Goal: Information Seeking & Learning: Learn about a topic

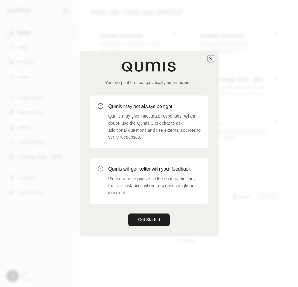
click at [210, 57] on icon "button" at bounding box center [210, 58] width 5 height 5
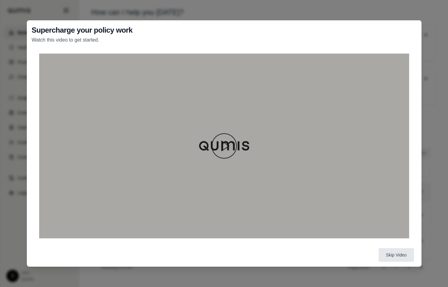
click at [206, 148] on div at bounding box center [224, 146] width 370 height 185
click at [222, 147] on img at bounding box center [224, 146] width 30 height 30
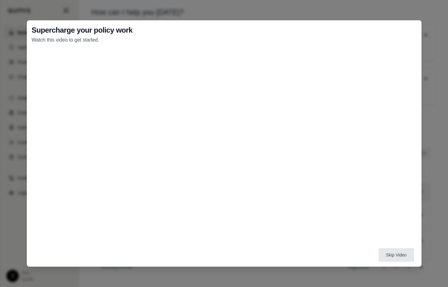
click at [271, 271] on div "Supercharge your policy work Watch this video to get started. Skip Video" at bounding box center [224, 143] width 448 height 287
click at [424, 17] on div "Supercharge your policy work Watch this video to get started. Skip Video" at bounding box center [224, 143] width 448 height 287
click at [401, 258] on button "Skip Video" at bounding box center [395, 255] width 35 height 14
click at [393, 254] on button "Skip Video" at bounding box center [395, 255] width 35 height 14
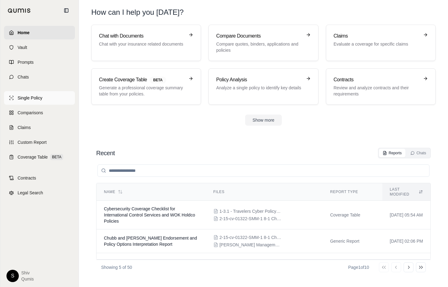
click at [38, 96] on span "Single Policy" at bounding box center [30, 98] width 25 height 6
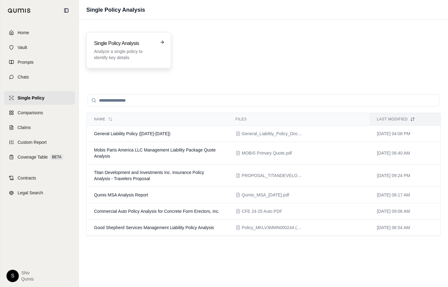
click at [148, 45] on h3 "Single Policy Analysis" at bounding box center [124, 43] width 61 height 7
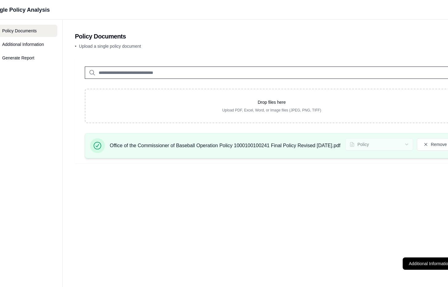
scroll to position [0, 132]
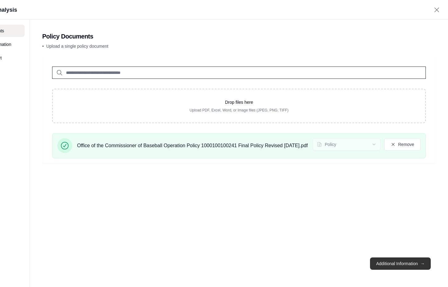
click at [403, 265] on button "Additional Information →" at bounding box center [400, 264] width 61 height 12
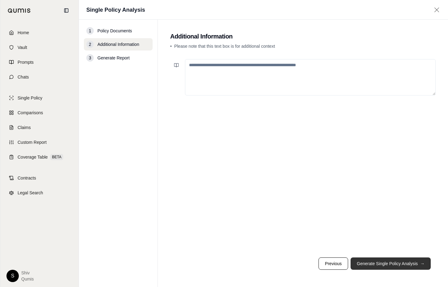
scroll to position [0, 0]
click at [403, 265] on button "Generate Single Policy Analysis →" at bounding box center [390, 264] width 80 height 12
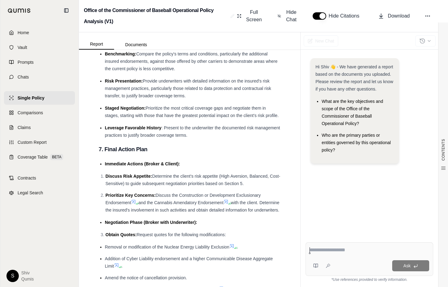
scroll to position [2528, 0]
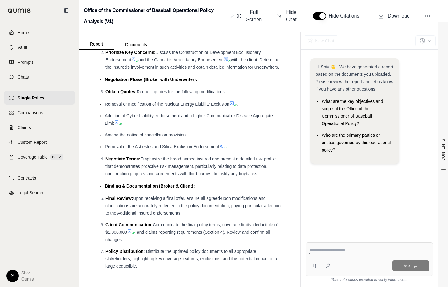
click at [224, 142] on ul "Removal or modification of the Nuclear Energy Liability Exclusion . Addition of…" at bounding box center [190, 125] width 182 height 50
click at [223, 144] on icon at bounding box center [221, 145] width 5 height 5
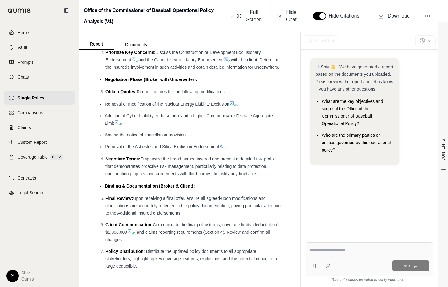
click at [117, 123] on icon at bounding box center [116, 122] width 5 height 5
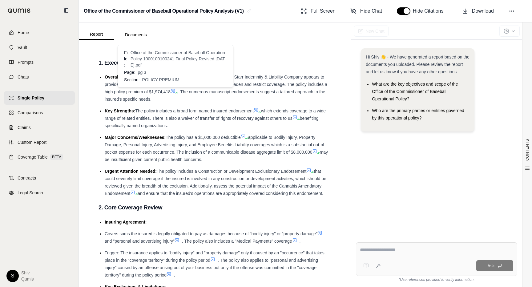
click at [175, 90] on icon at bounding box center [173, 90] width 5 height 5
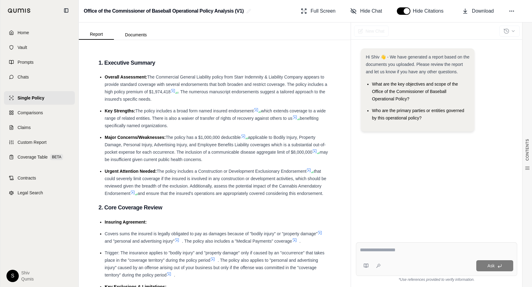
click at [261, 110] on icon at bounding box center [260, 112] width 4 height 4
click at [297, 118] on icon at bounding box center [298, 119] width 4 height 4
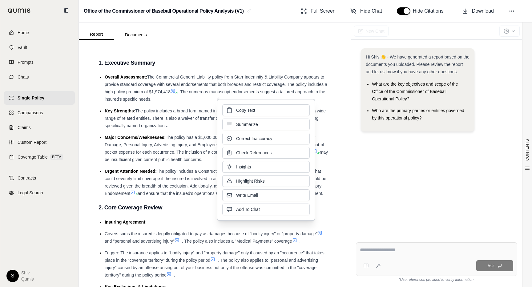
click at [145, 101] on span ". The numerous manuscript endorsements suggest a tailored approach to the insur…" at bounding box center [215, 95] width 221 height 12
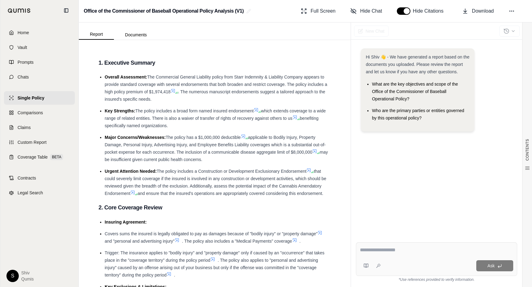
click at [245, 138] on icon at bounding box center [244, 137] width 4 height 4
click at [23, 110] on span "Comparisons" at bounding box center [30, 113] width 25 height 6
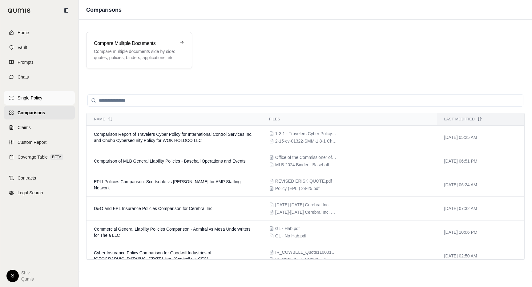
click at [26, 97] on span "Single Policy" at bounding box center [30, 98] width 25 height 6
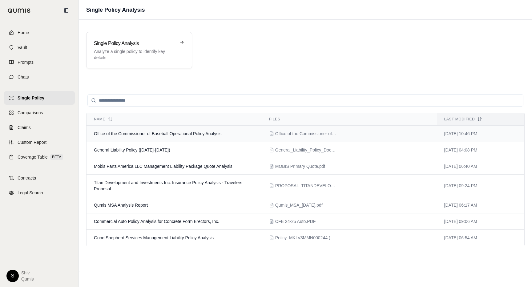
click at [212, 140] on td "Office of the Commissioner of Baseball Operational Policy Analysis" at bounding box center [174, 134] width 175 height 16
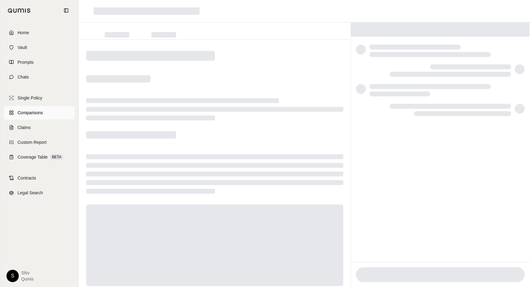
click at [39, 112] on span "Comparisons" at bounding box center [30, 113] width 25 height 6
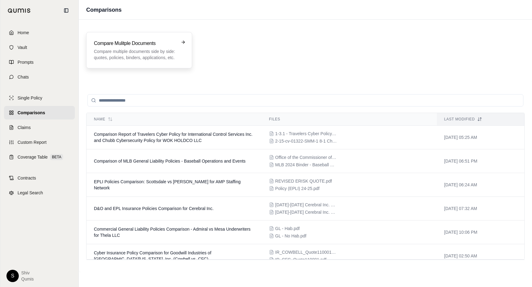
click at [156, 48] on div "Compare Mulitple Documents Compare multiple documents side by side: quotes, pol…" at bounding box center [135, 50] width 82 height 21
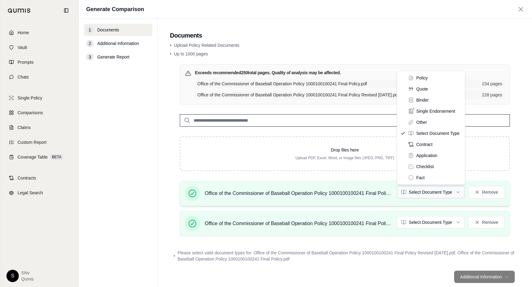
click at [442, 192] on html "Home Vault Prompts Chats Single Policy Comparisons Claims Custom Report Coverag…" at bounding box center [266, 143] width 532 height 287
click at [429, 225] on html "Home Vault Prompts Chats Single Policy Comparisons Claims Custom Report Coverag…" at bounding box center [266, 143] width 532 height 287
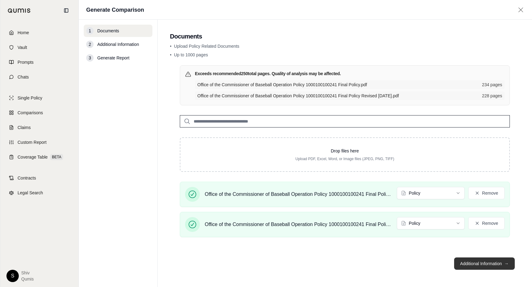
click at [477, 262] on button "Additional Information →" at bounding box center [484, 264] width 61 height 12
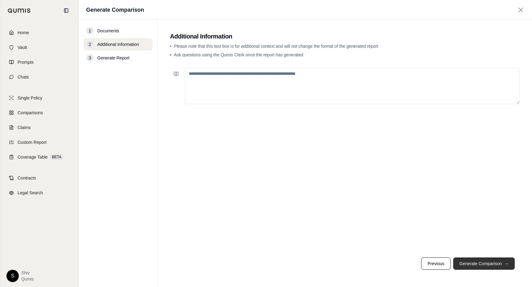
click at [477, 262] on button "Generate Comparison →" at bounding box center [485, 264] width 62 height 12
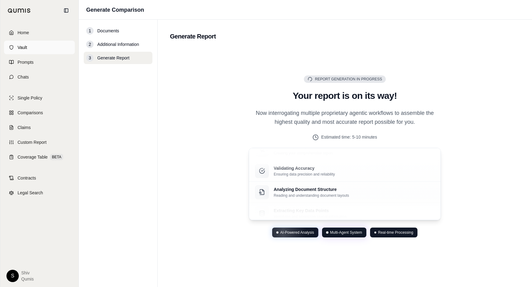
click at [24, 49] on span "Vault" at bounding box center [23, 47] width 10 height 6
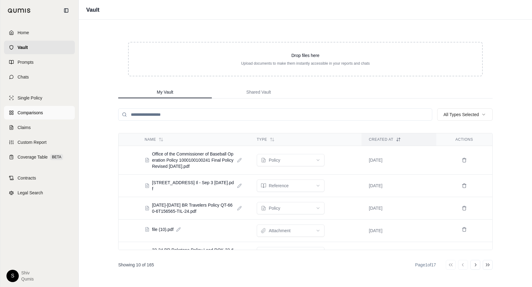
click at [42, 113] on span "Comparisons" at bounding box center [30, 113] width 25 height 6
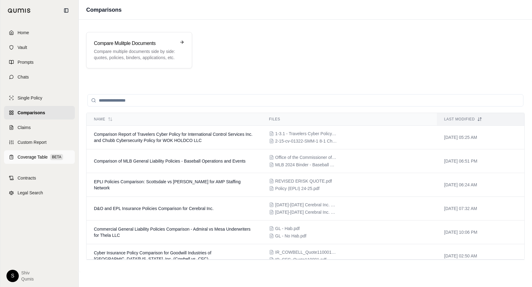
click at [38, 156] on span "Coverage Table" at bounding box center [33, 157] width 30 height 6
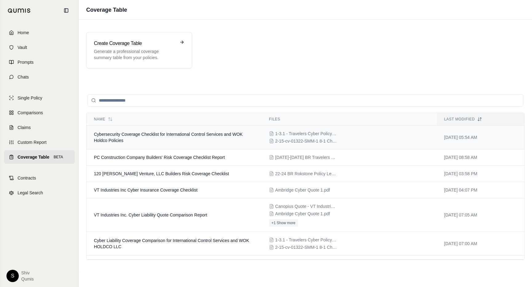
click at [149, 139] on td "Cybersecurity Coverage Checklist for International Control Services and WOK Hol…" at bounding box center [174, 138] width 175 height 24
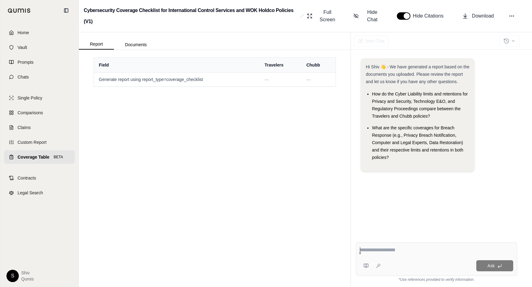
click at [41, 158] on span "Coverage Table" at bounding box center [34, 157] width 32 height 6
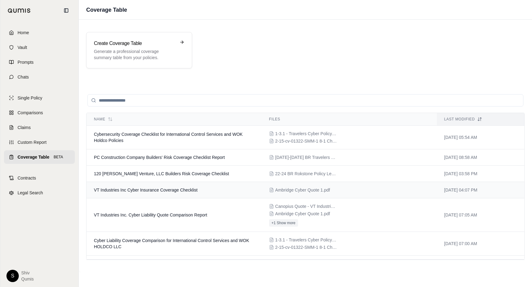
click at [177, 189] on span "VT Industries Inc Cyber Insurance Coverage Checklist" at bounding box center [146, 190] width 104 height 5
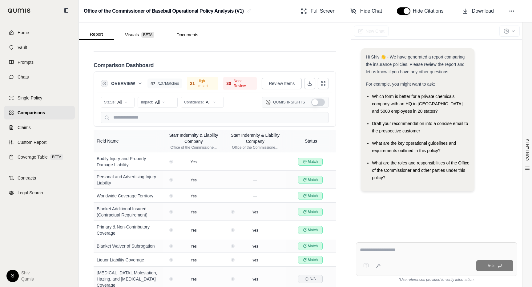
scroll to position [980, 0]
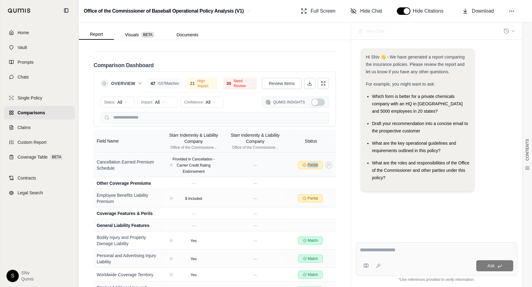
drag, startPoint x: 256, startPoint y: 176, endPoint x: 296, endPoint y: 184, distance: 40.6
click at [296, 177] on tr "Cancellation Earned Premium Schedule Provided in Cancellation - Carrier Credit …" at bounding box center [215, 165] width 242 height 24
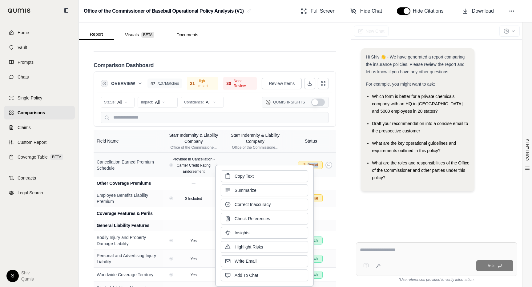
click at [323, 169] on div "Partial" at bounding box center [310, 165] width 25 height 8
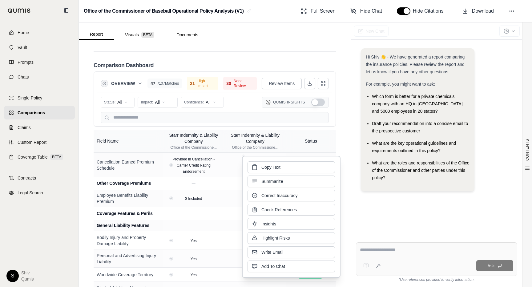
click at [352, 169] on div "Hi Shiv 👋 - We have generated a report comparing the insurance policies. Please…" at bounding box center [436, 138] width 171 height 199
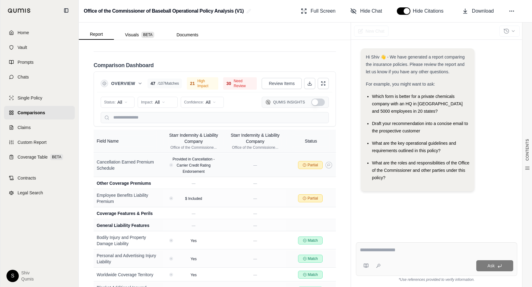
click at [308, 168] on span "Partial" at bounding box center [313, 165] width 10 height 5
click at [328, 166] on icon at bounding box center [329, 165] width 2 height 2
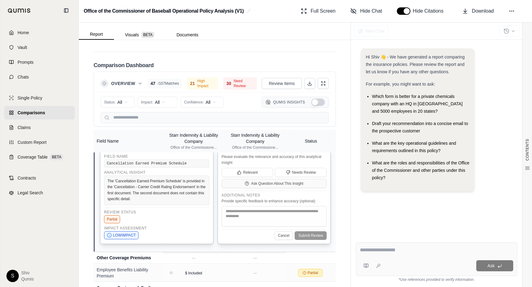
scroll to position [1027, 0]
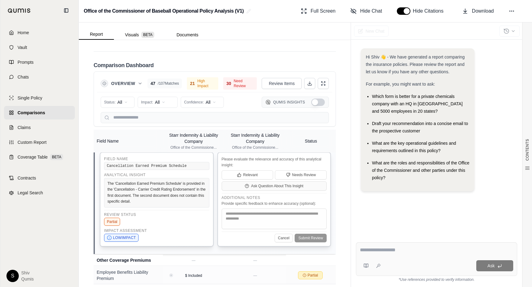
click at [40, 111] on span "Comparisons" at bounding box center [31, 113] width 27 height 6
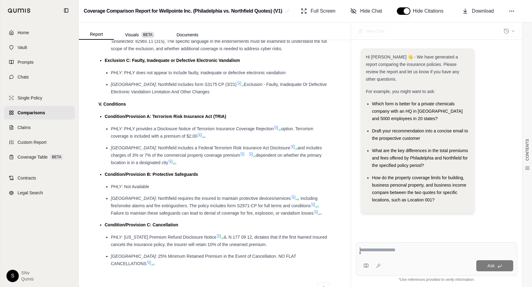
scroll to position [1535, 0]
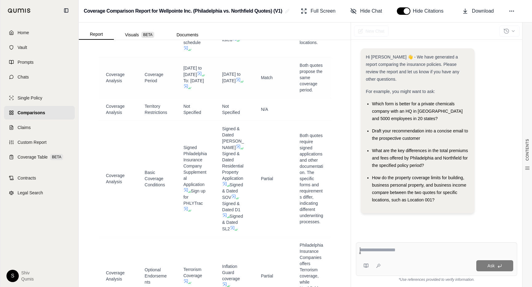
click at [186, 84] on icon at bounding box center [186, 86] width 4 height 4
click at [197, 71] on icon at bounding box center [199, 73] width 5 height 5
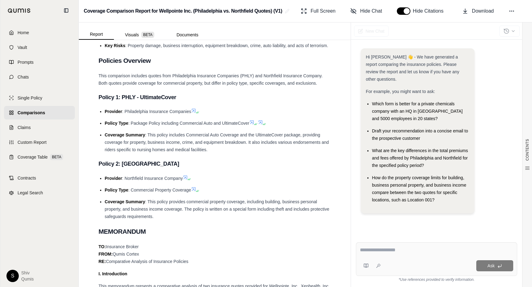
scroll to position [0, 0]
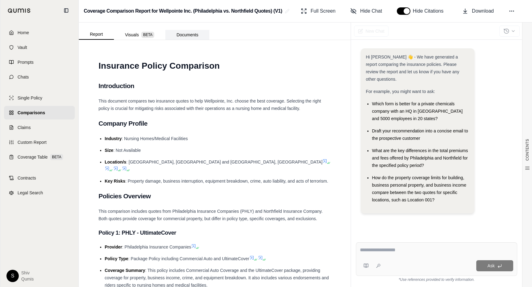
click at [191, 30] on button "Documents" at bounding box center [187, 35] width 44 height 10
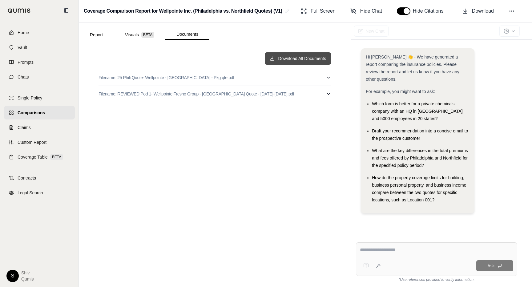
click at [310, 62] on button "Download All Documents" at bounding box center [298, 58] width 67 height 12
click at [38, 114] on span "Comparisons" at bounding box center [31, 113] width 27 height 6
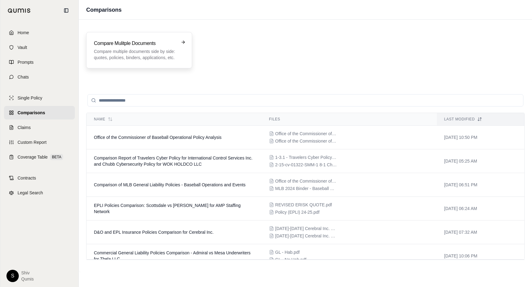
click at [141, 61] on div "Compare Mulitple Documents Compare multiple documents side by side: quotes, pol…" at bounding box center [139, 50] width 106 height 36
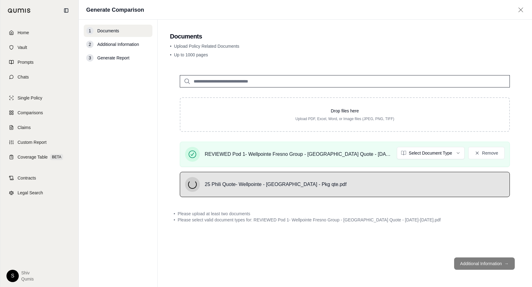
click at [433, 154] on html "Home Vault Prompts Chats Single Policy Comparisons Claims Custom Report Coverag…" at bounding box center [266, 143] width 532 height 287
click at [435, 150] on html "Home Vault Prompts Chats Single Policy Comparisons Claims Custom Report Coverag…" at bounding box center [266, 143] width 532 height 287
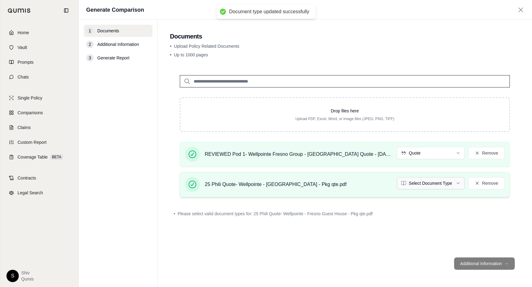
click at [431, 186] on html "Document type updated successfully Document type updated successfully Home Vaul…" at bounding box center [266, 143] width 532 height 287
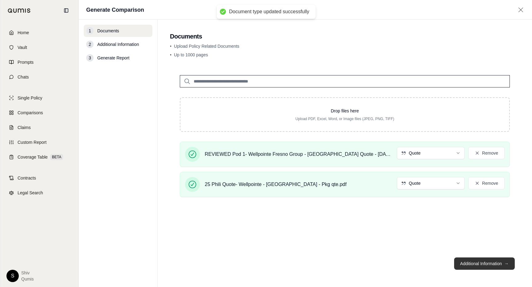
click at [482, 264] on button "Additional Information →" at bounding box center [484, 264] width 61 height 12
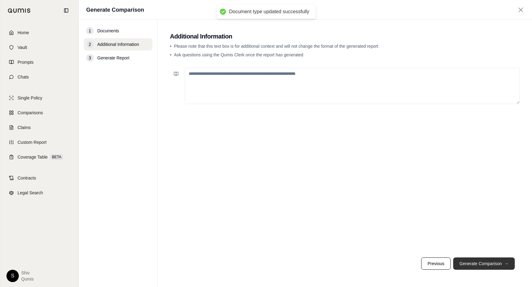
click at [482, 264] on button "Generate Comparison →" at bounding box center [485, 264] width 62 height 12
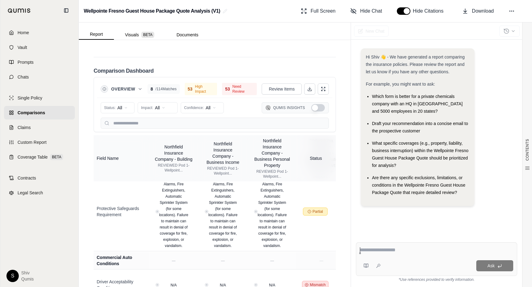
scroll to position [2142, 0]
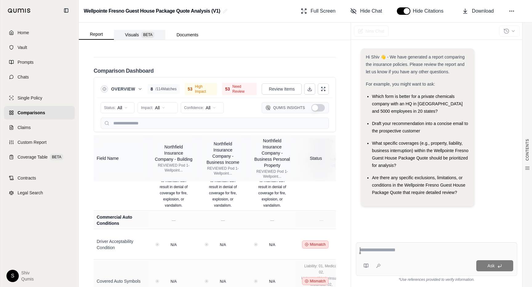
click at [138, 36] on button "Visuals BETA" at bounding box center [139, 35] width 51 height 10
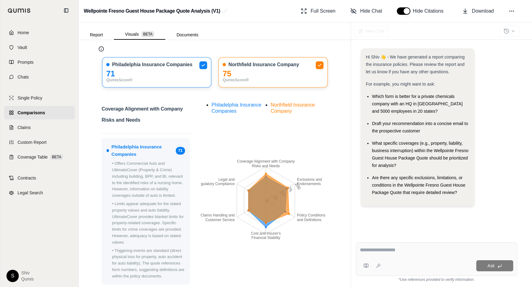
scroll to position [0, 0]
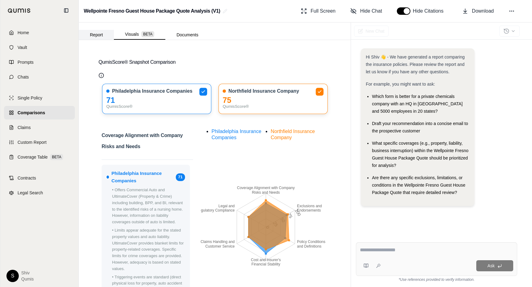
click at [94, 33] on button "Report" at bounding box center [96, 35] width 35 height 10
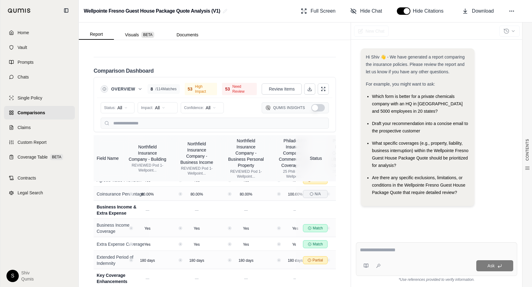
scroll to position [0, 94]
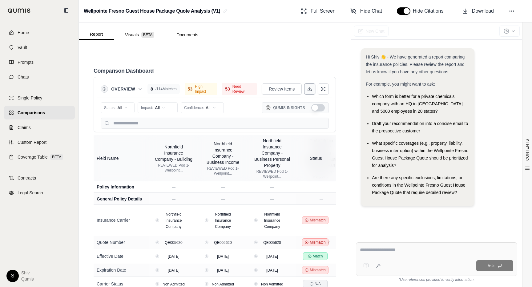
click at [309, 87] on icon at bounding box center [309, 89] width 5 height 5
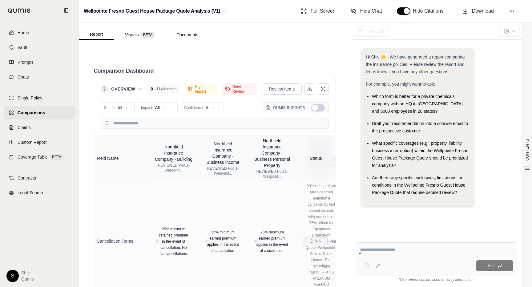
scroll to position [133, 0]
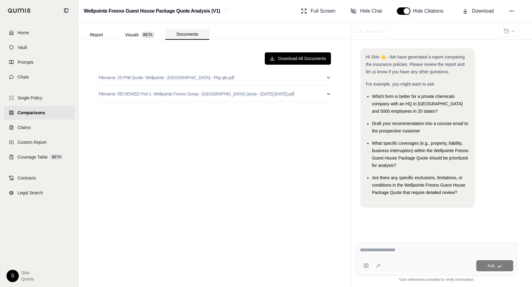
click at [189, 31] on button "Documents" at bounding box center [187, 34] width 44 height 10
click at [287, 93] on button "Filename: REVIEWED Pod 1- Wellpointe Fresno Group - Northfield Quote - 2025-202…" at bounding box center [215, 94] width 233 height 16
type input "*"
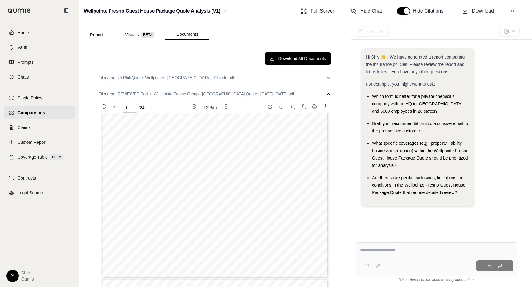
scroll to position [730, 0]
click at [274, 80] on button "Filename: 25 Phili Quote- Wellpointe - Fresno Guest House - Pkg qte.pdf" at bounding box center [215, 78] width 233 height 16
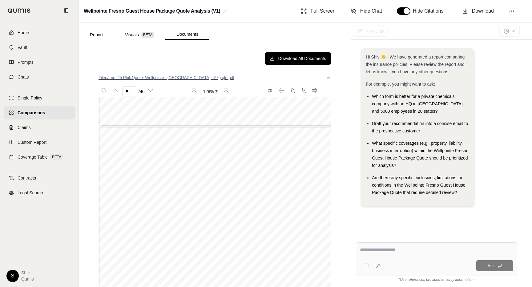
click at [326, 76] on button "Filename: 25 Phili Quote- Wellpointe - Fresno Guest House - Pkg qte.pdf" at bounding box center [215, 78] width 233 height 16
type input "**"
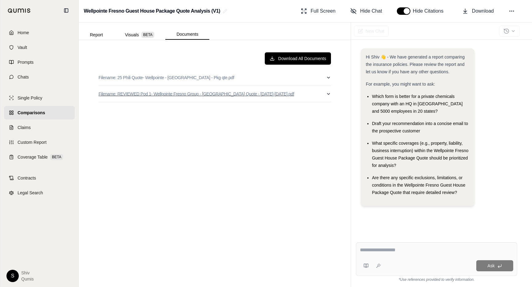
click at [317, 92] on button "Filename: REVIEWED Pod 1- Wellpointe Fresno Group - Northfield Quote - 2025-202…" at bounding box center [215, 94] width 233 height 16
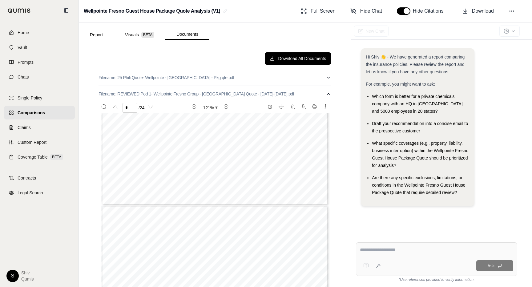
type input "*"
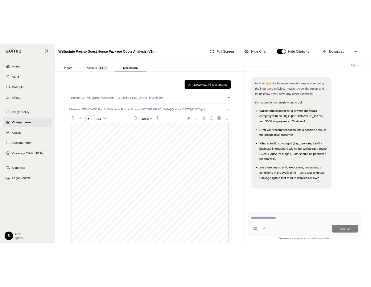
scroll to position [2246, 0]
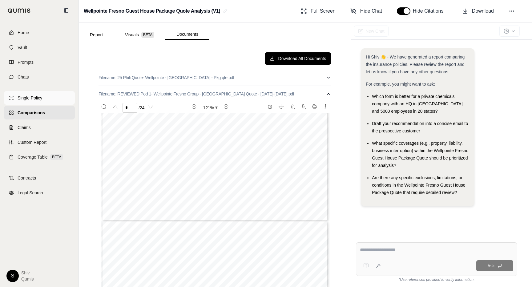
click at [28, 96] on span "Single Policy" at bounding box center [30, 98] width 25 height 6
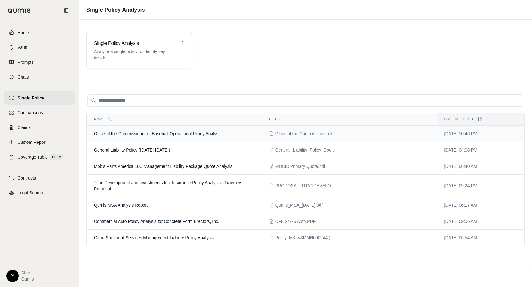
click at [179, 133] on span "Office of the Commissioner of Baseball Operational Policy Analysis" at bounding box center [158, 133] width 128 height 5
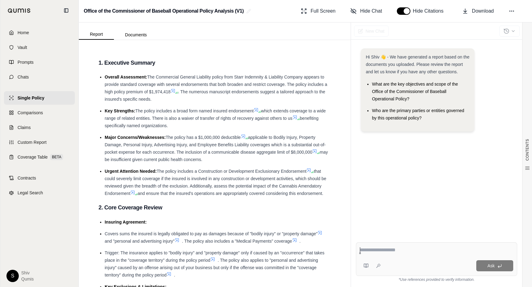
click at [246, 137] on icon at bounding box center [243, 136] width 5 height 5
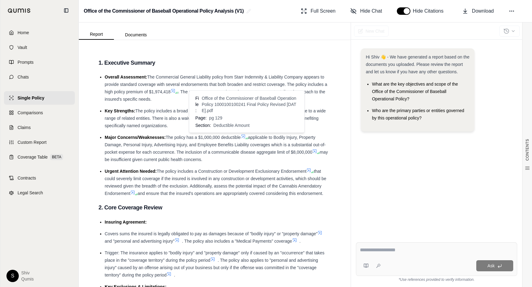
click at [246, 137] on icon at bounding box center [243, 136] width 5 height 5
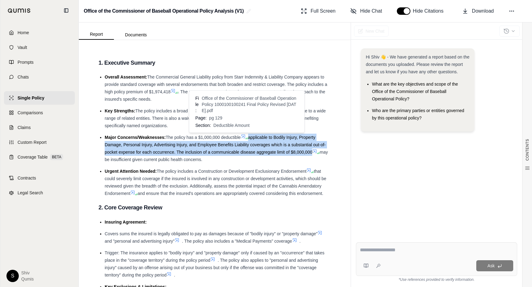
click at [246, 137] on icon at bounding box center [243, 136] width 5 height 5
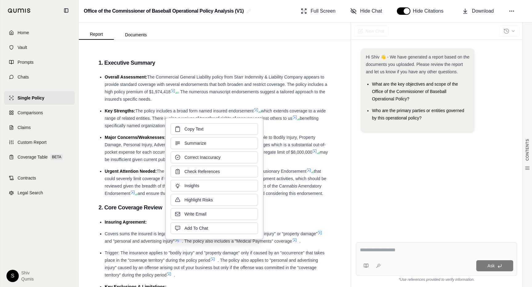
click at [269, 109] on span "which extends coverage to a wide range of related entities. There is also a wai…" at bounding box center [215, 114] width 221 height 12
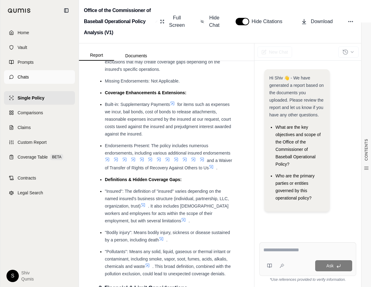
scroll to position [504, 0]
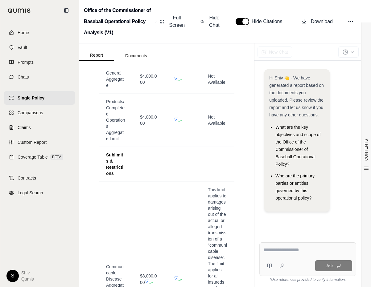
scroll to position [971, 0]
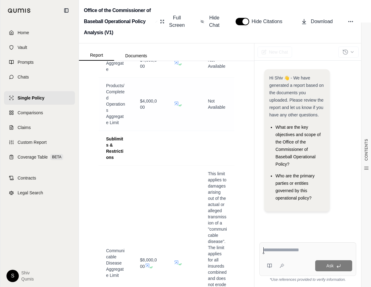
click at [177, 106] on icon at bounding box center [176, 103] width 5 height 5
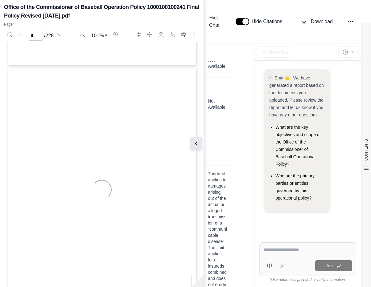
scroll to position [739, 0]
type input "*"
click at [197, 141] on icon at bounding box center [196, 143] width 7 height 7
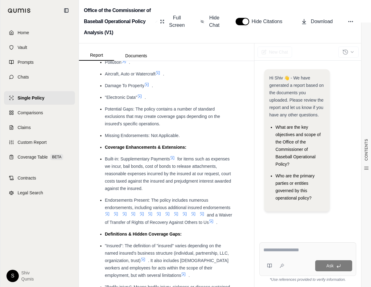
scroll to position [0, 0]
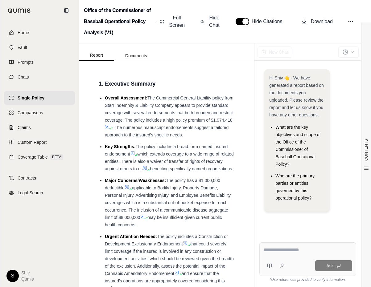
click at [109, 125] on icon at bounding box center [107, 126] width 5 height 5
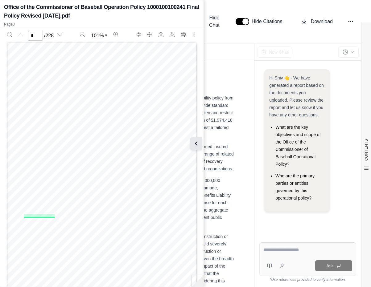
type input "*"
click at [196, 144] on icon at bounding box center [196, 144] width 2 height 4
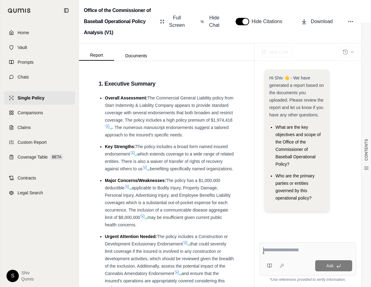
click at [134, 154] on icon at bounding box center [133, 154] width 4 height 4
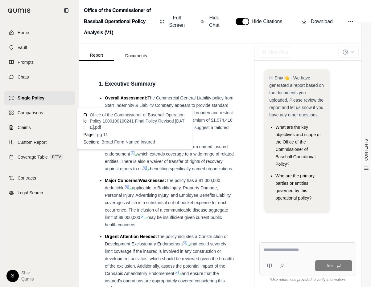
click at [134, 154] on icon at bounding box center [133, 154] width 4 height 4
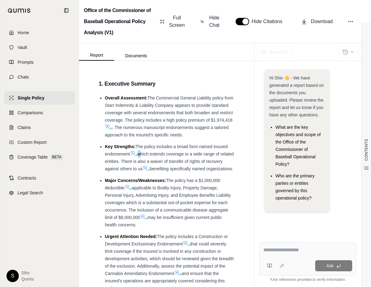
click at [134, 154] on icon at bounding box center [133, 154] width 4 height 4
click at [107, 126] on icon at bounding box center [107, 127] width 4 height 4
click at [147, 168] on icon at bounding box center [144, 167] width 5 height 5
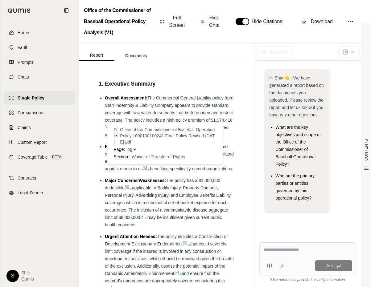
click at [150, 169] on icon at bounding box center [148, 170] width 4 height 4
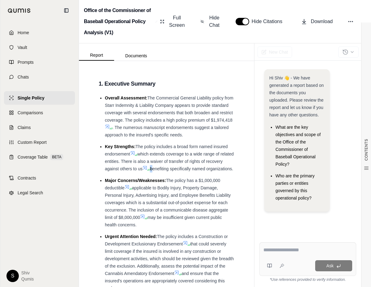
click at [150, 169] on icon at bounding box center [148, 170] width 4 height 4
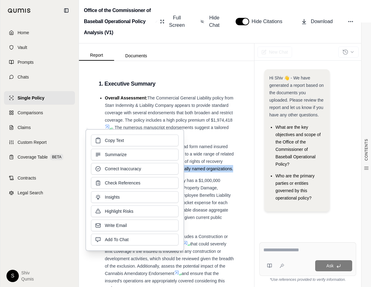
click at [166, 169] on button "Correct Inaccuracy" at bounding box center [134, 169] width 87 height 12
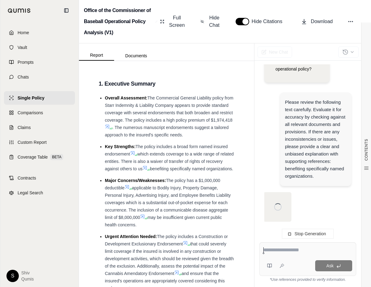
scroll to position [129, 0]
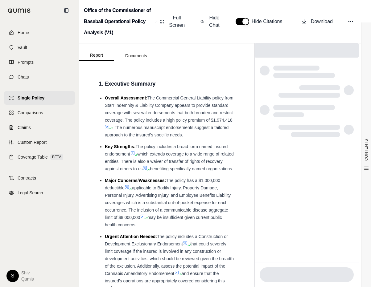
click at [133, 153] on icon at bounding box center [132, 153] width 5 height 5
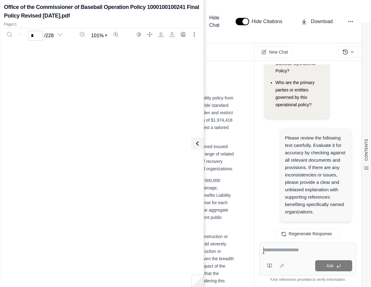
scroll to position [2465, 0]
type input "**"
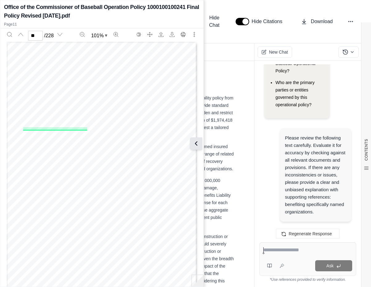
click at [197, 148] on button at bounding box center [196, 143] width 12 height 12
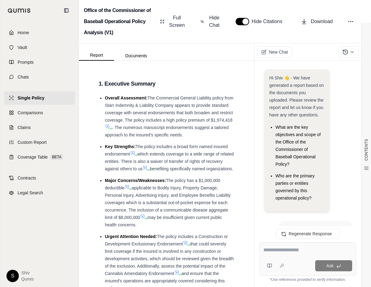
scroll to position [93, 0]
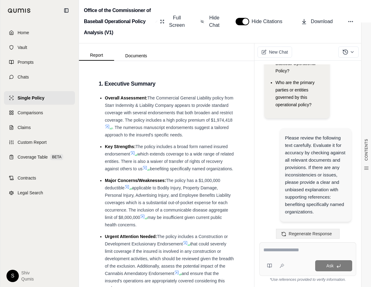
click at [304, 235] on span "Regenerate Response" at bounding box center [309, 233] width 43 height 5
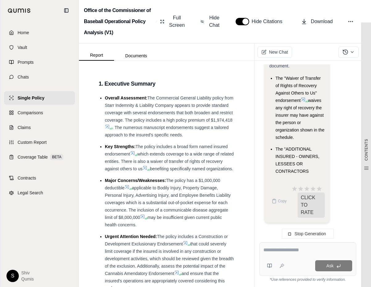
scroll to position [1248, 0]
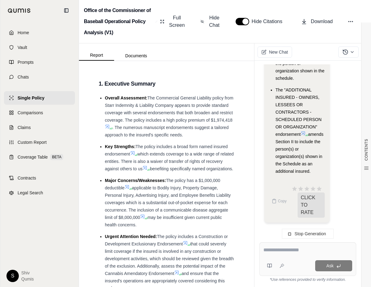
click at [305, 132] on icon at bounding box center [302, 133] width 5 height 5
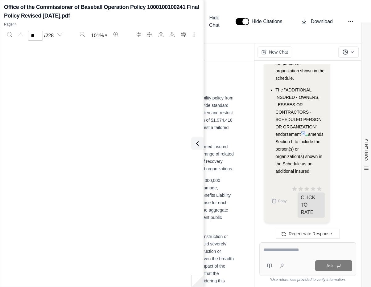
type input "**"
click at [188, 138] on div "THIS ENDORSEMENT CHANGES THE POLICY. PLEASE READ IT CAREFULLY. COMMERCIAL GENER…" at bounding box center [101, 165] width 190 height 246
click at [197, 140] on icon at bounding box center [195, 143] width 7 height 7
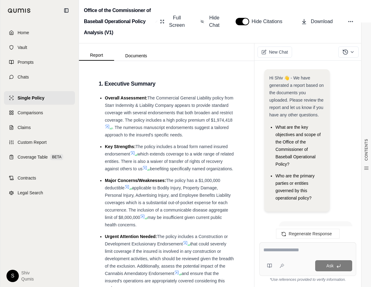
scroll to position [898, 0]
